Goal: Task Accomplishment & Management: Use online tool/utility

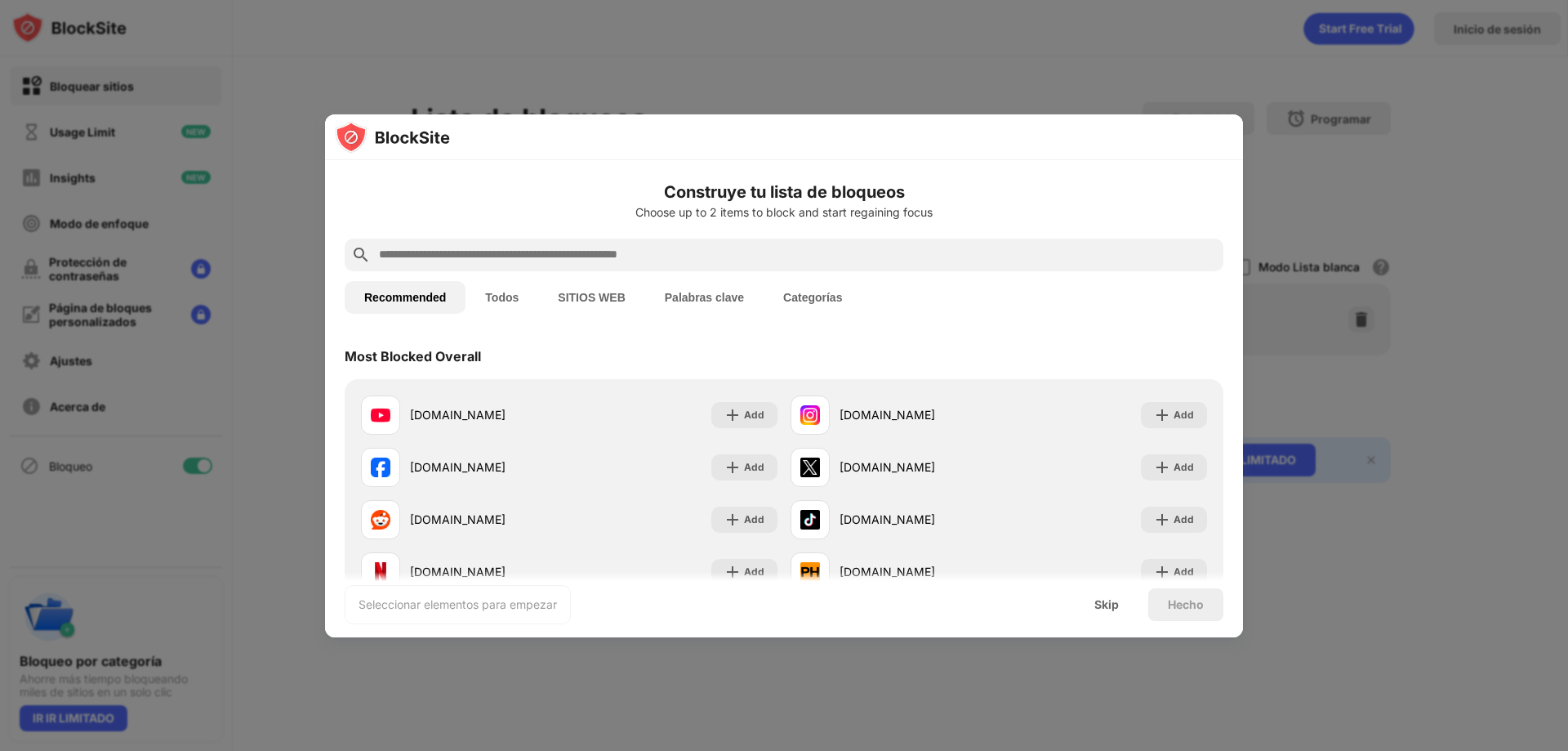
click at [575, 301] on button "SITIOS WEB" at bounding box center [591, 298] width 106 height 33
click at [449, 253] on input "text" at bounding box center [796, 253] width 840 height 19
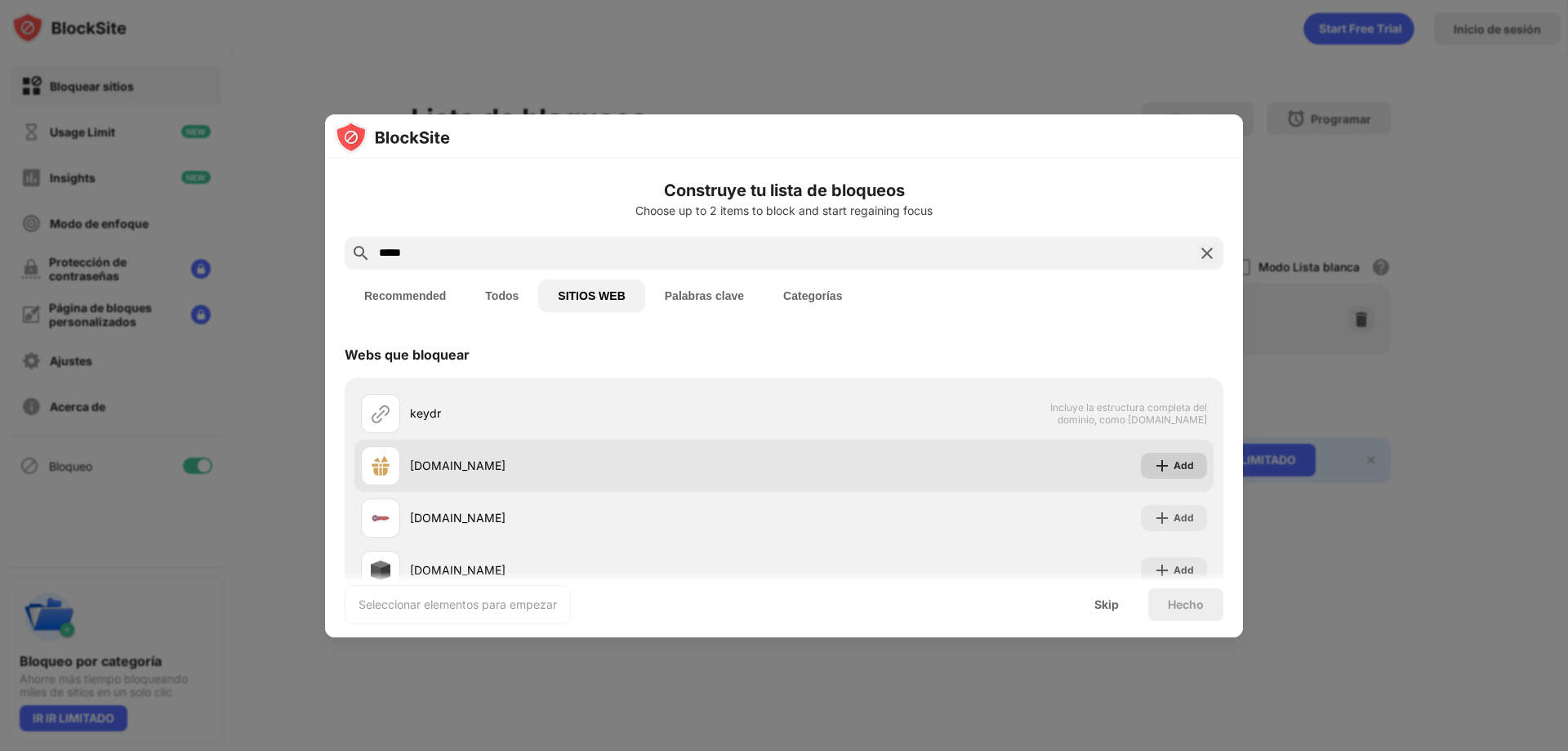
click at [1173, 466] on div "Add" at bounding box center [1183, 465] width 20 height 16
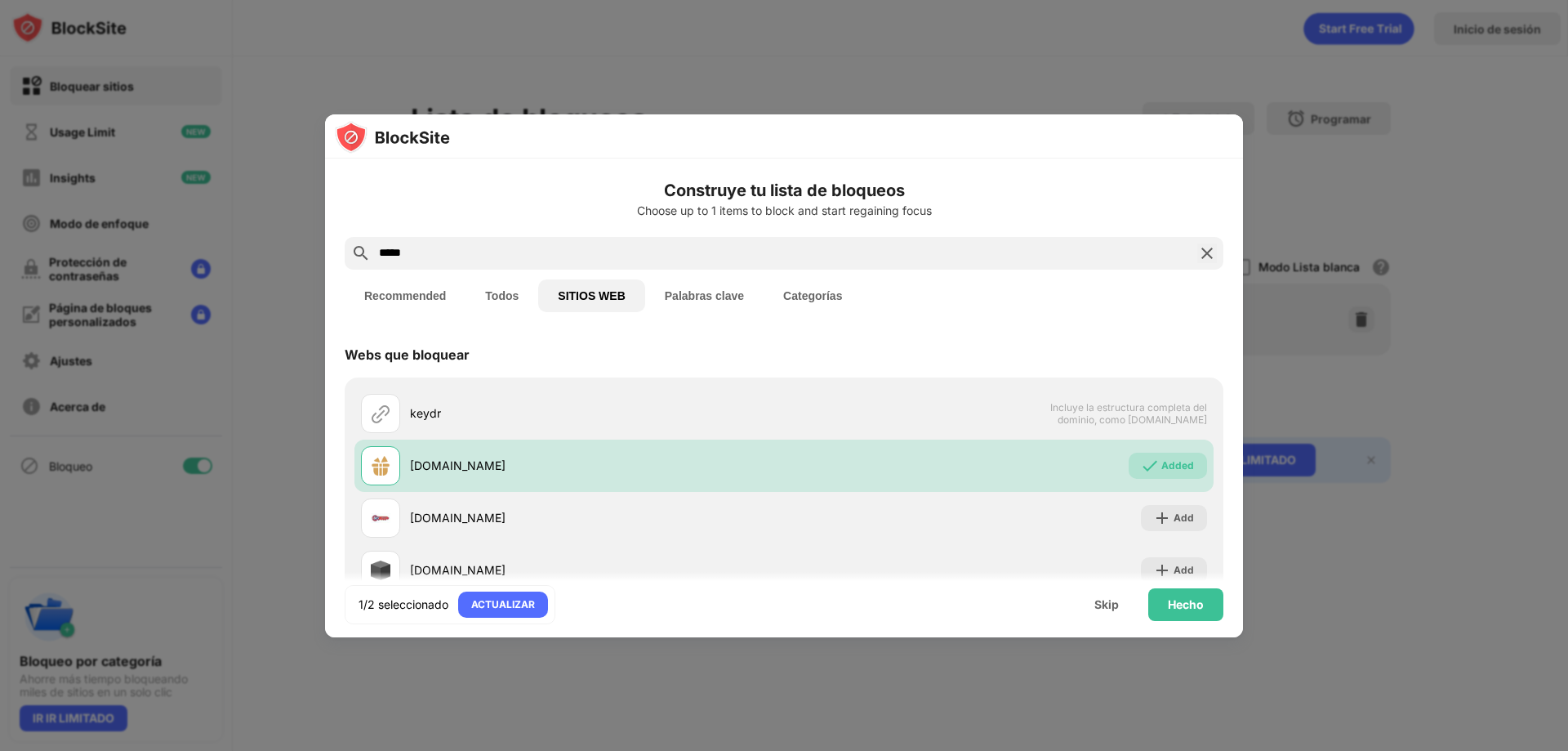
drag, startPoint x: 449, startPoint y: 243, endPoint x: 328, endPoint y: 249, distance: 121.1
click at [340, 249] on div "Construye tu lista de bloqueos Choose up to 1 items to block and start regainin…" at bounding box center [784, 477] width 918 height 636
drag, startPoint x: 439, startPoint y: 249, endPoint x: 330, endPoint y: 249, distance: 109.0
click at [338, 251] on div "Construye tu lista de bloqueos Choose up to 1 items to block and start regainin…" at bounding box center [784, 477] width 918 height 636
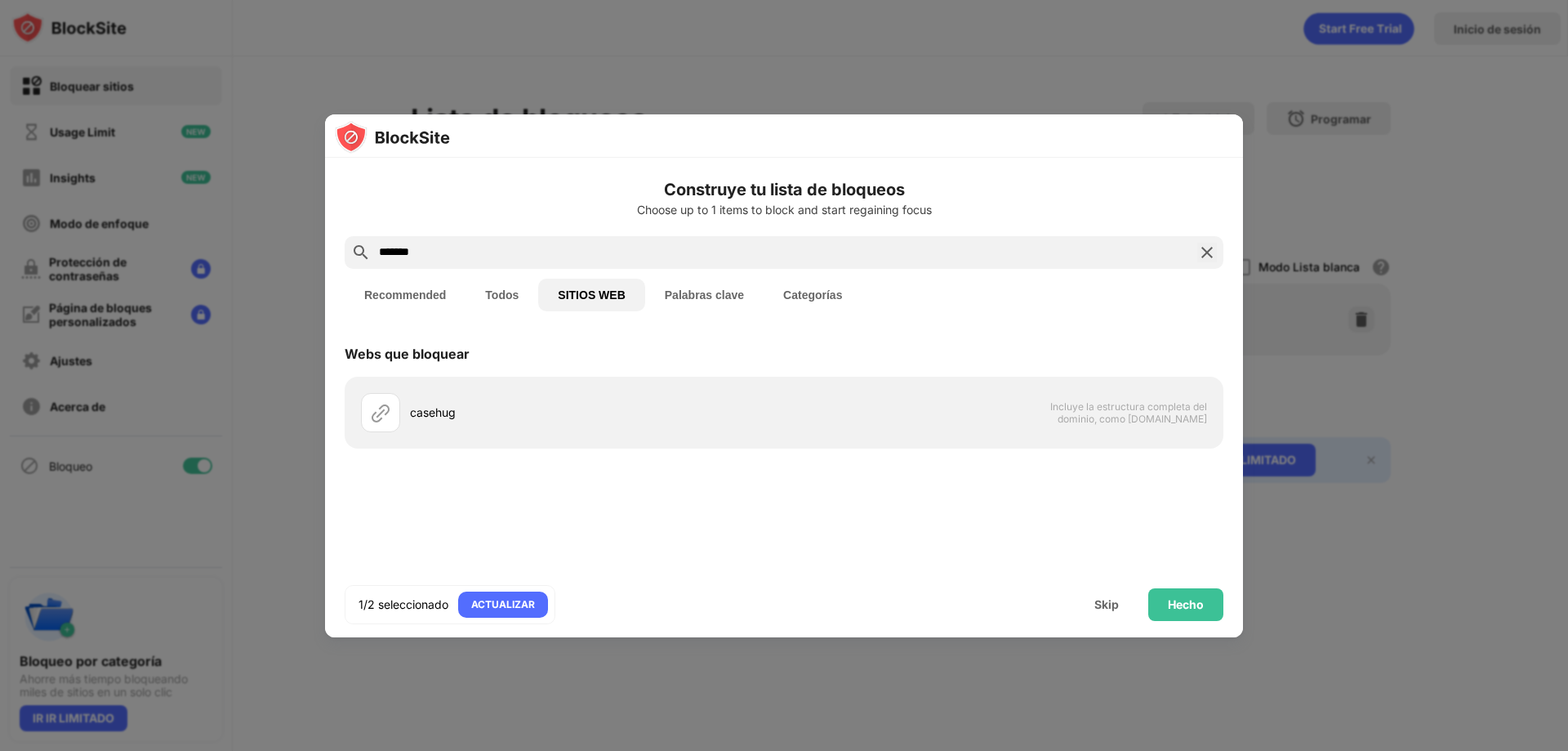
drag, startPoint x: 442, startPoint y: 254, endPoint x: 239, endPoint y: 266, distance: 203.4
click at [237, 750] on div "Construye tu lista de bloqueos Choose up to 1 items to block and start regainin…" at bounding box center [784, 751] width 1568 height 0
paste input "**********"
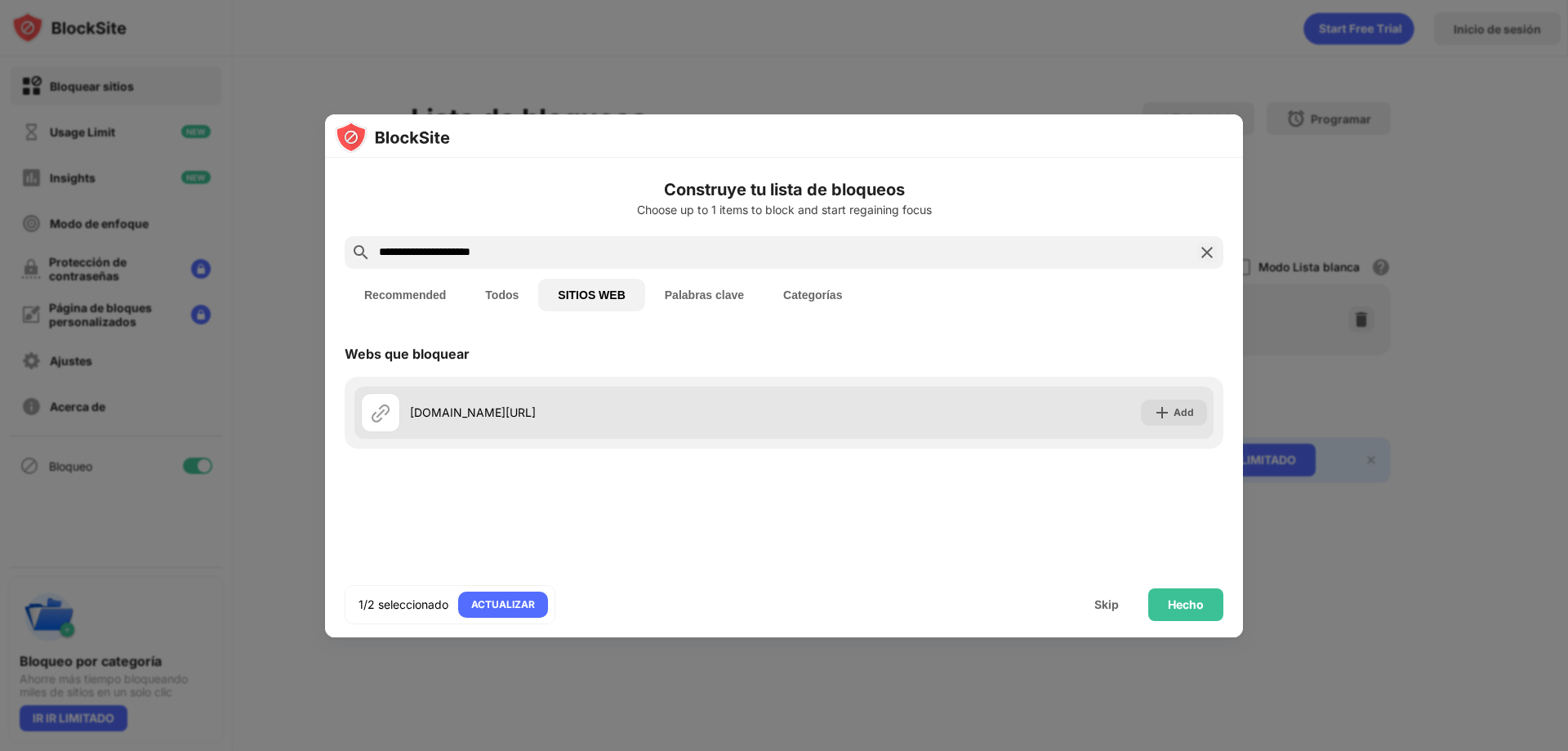
type input "**********"
click at [1178, 409] on div "Add" at bounding box center [1183, 412] width 20 height 16
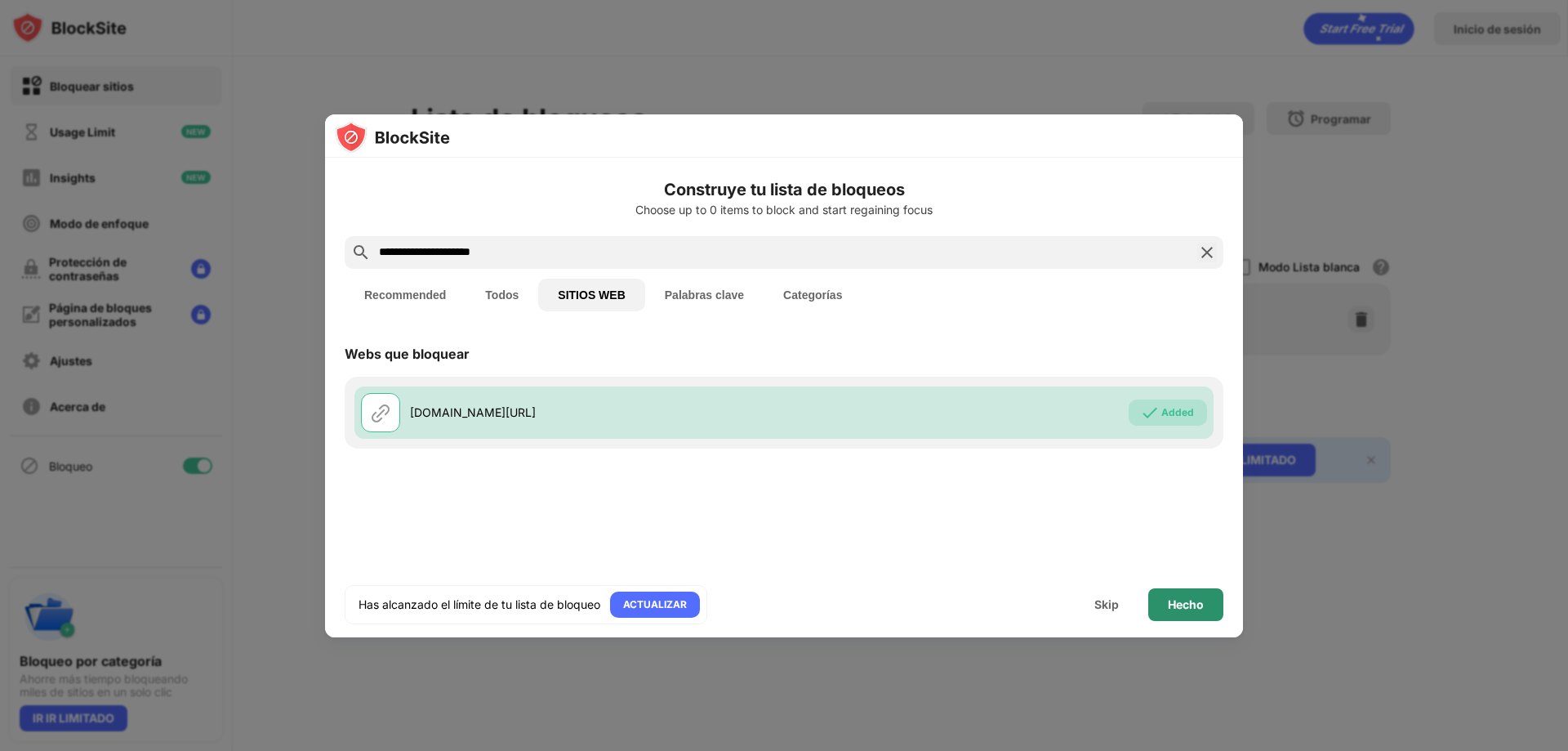
click at [1167, 609] on div "Hecho" at bounding box center [1184, 605] width 36 height 14
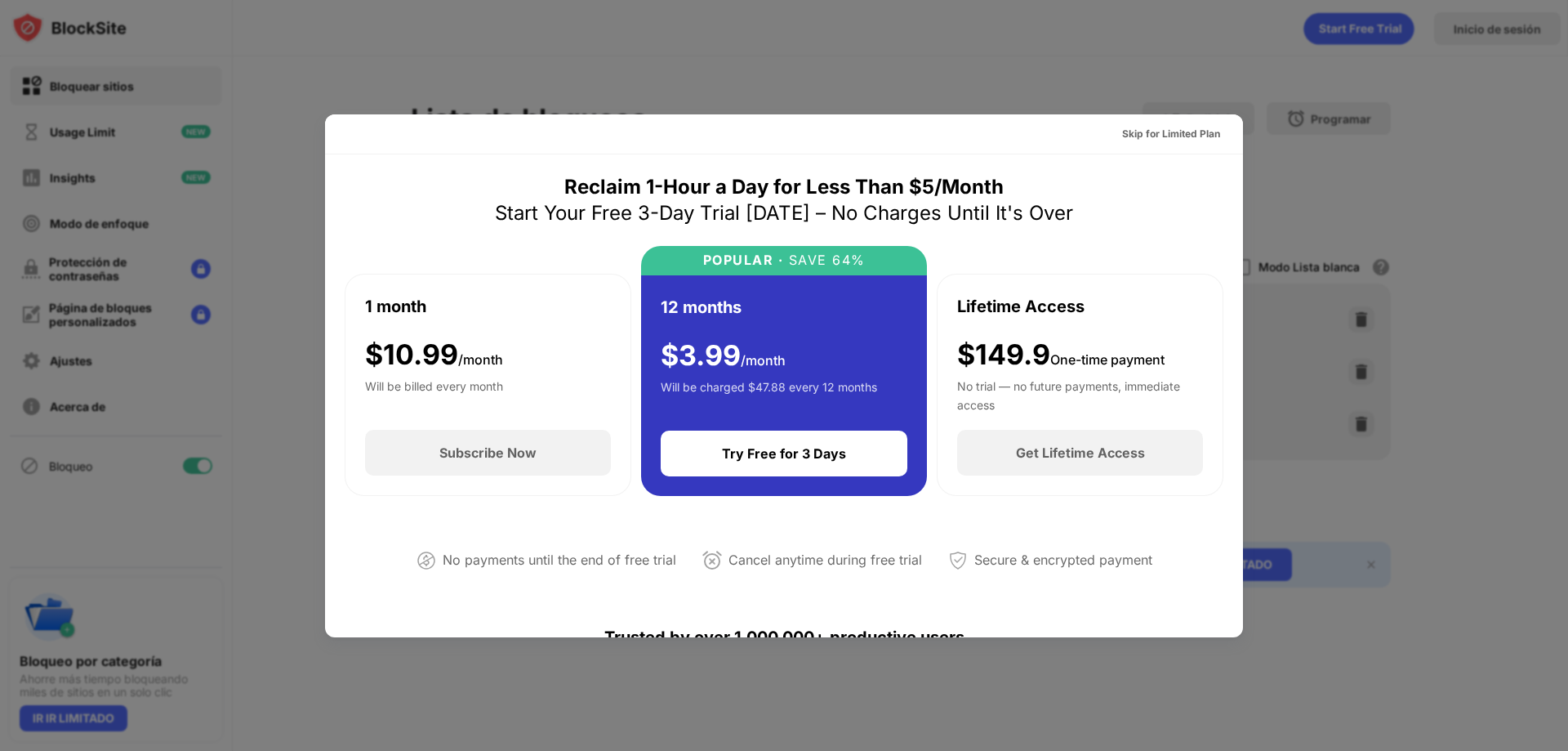
click at [1145, 78] on div at bounding box center [784, 375] width 1568 height 751
click at [1126, 130] on div "Skip for Limited Plan" at bounding box center [1170, 133] width 98 height 16
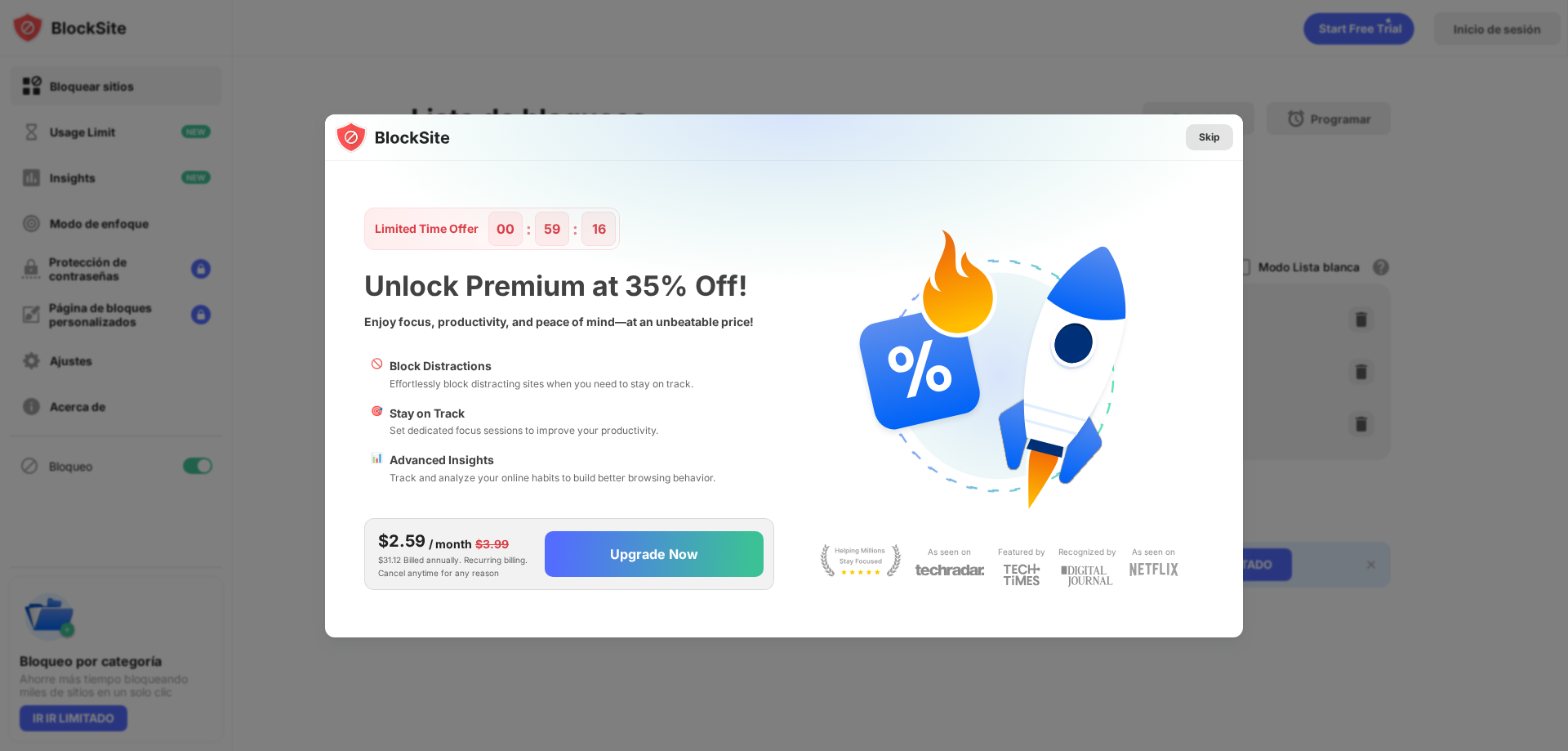
click at [1223, 140] on div "Skip" at bounding box center [1209, 136] width 47 height 26
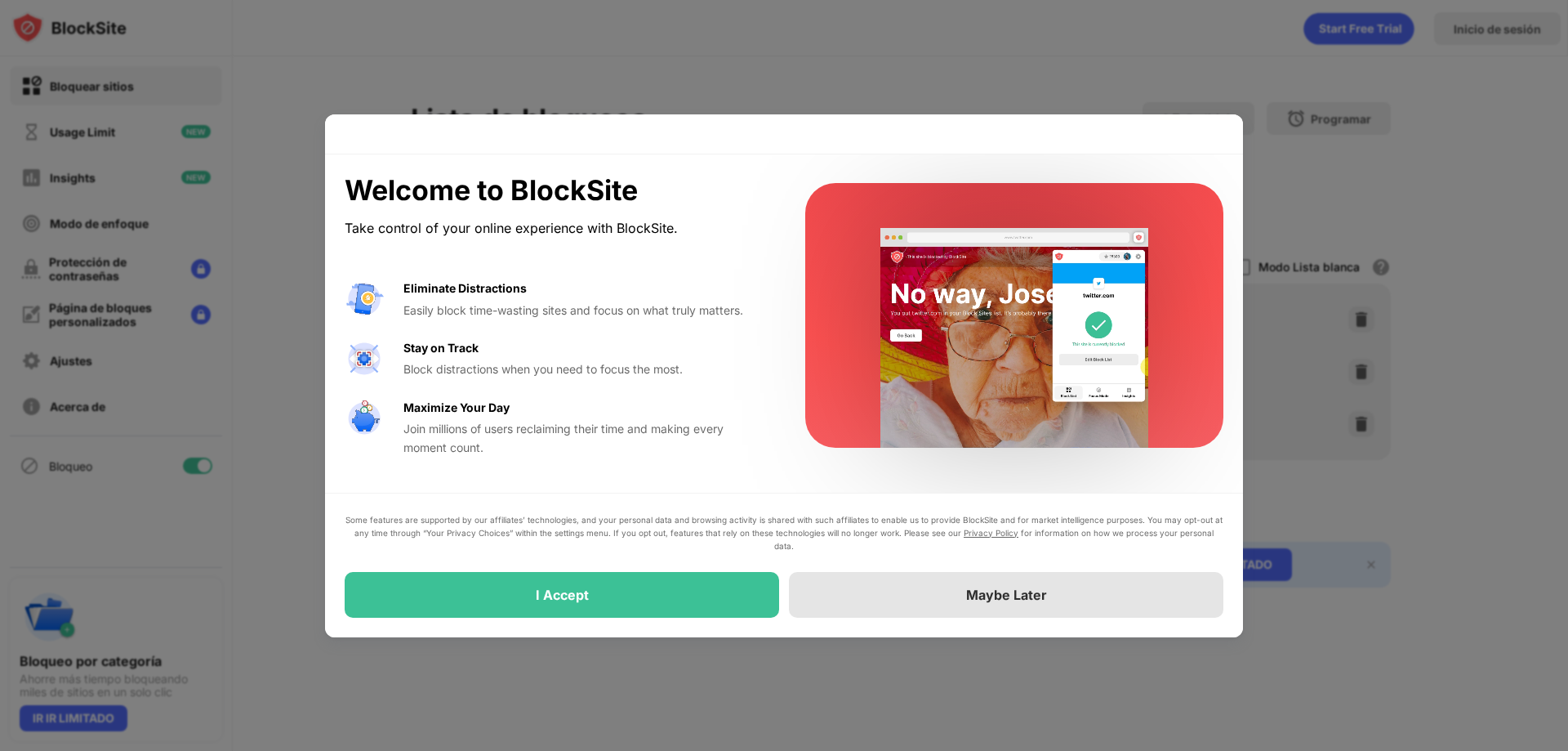
click at [967, 599] on div "Maybe Later" at bounding box center [1007, 594] width 81 height 16
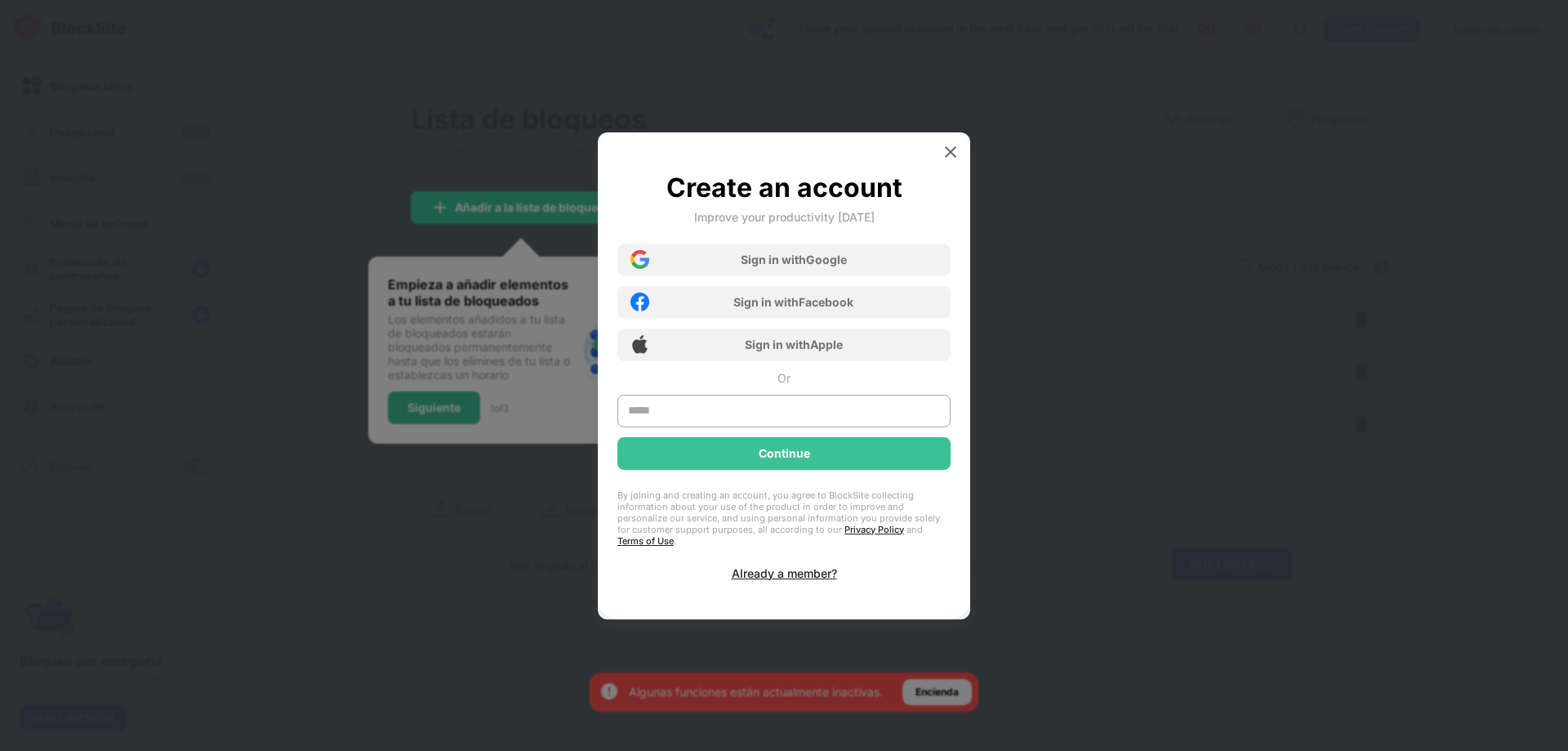
click at [950, 160] on img at bounding box center [950, 152] width 16 height 16
